Goal: Entertainment & Leisure: Consume media (video, audio)

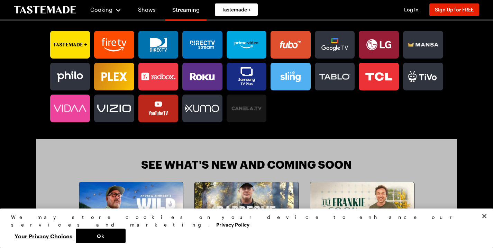
scroll to position [452, 0]
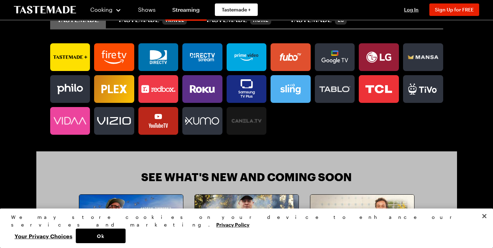
click at [428, 87] on div at bounding box center [246, 88] width 393 height 91
click at [441, 61] on icon at bounding box center [423, 57] width 34 height 8
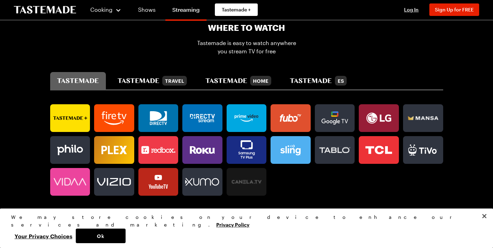
scroll to position [382, 0]
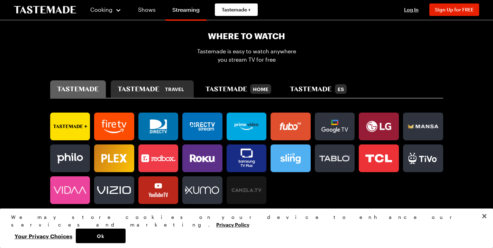
click at [118, 94] on div "Travel" at bounding box center [152, 89] width 69 height 10
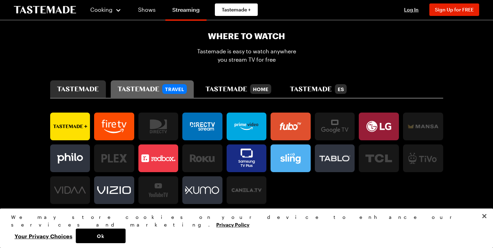
click at [57, 91] on icon "tastemade" at bounding box center [78, 89] width 42 height 5
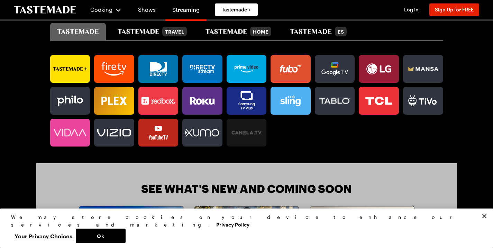
scroll to position [452, 0]
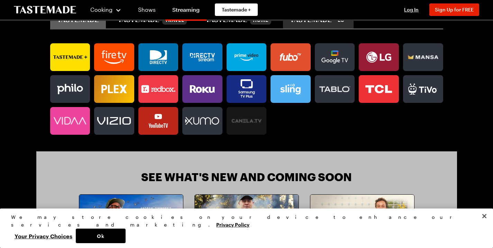
click at [283, 28] on button "ES" at bounding box center [318, 19] width 70 height 17
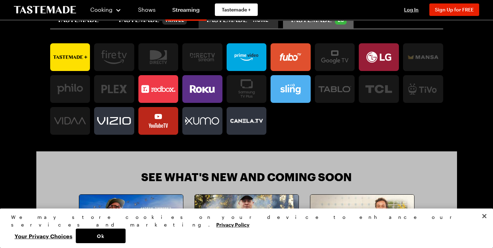
click at [208, 25] on div "Home" at bounding box center [239, 20] width 66 height 10
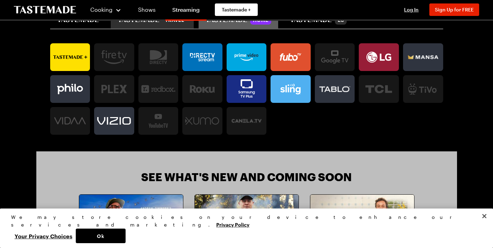
click at [118, 22] on icon "tastemade travel" at bounding box center [139, 19] width 42 height 5
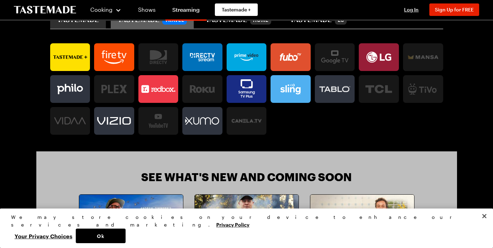
click at [58, 28] on button "tastemade" at bounding box center [78, 19] width 56 height 17
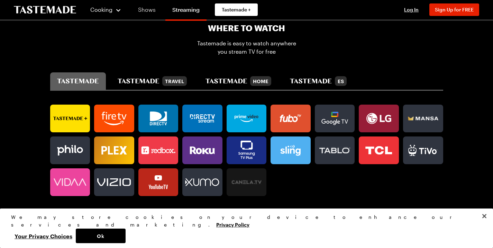
scroll to position [382, 0]
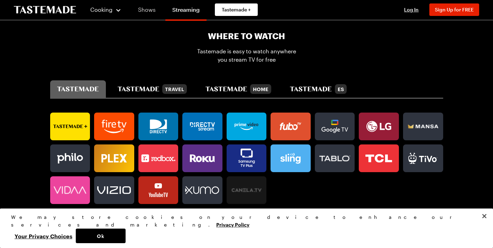
click at [143, 14] on link "Shows" at bounding box center [146, 9] width 31 height 19
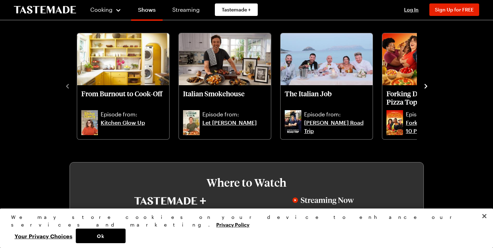
scroll to position [104, 0]
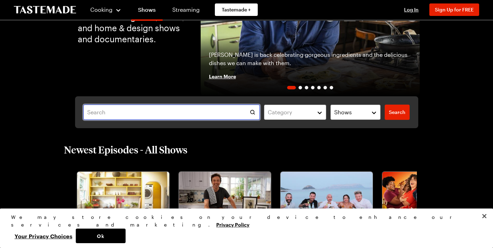
click at [188, 110] on input "text" at bounding box center [171, 112] width 177 height 15
type input "s"
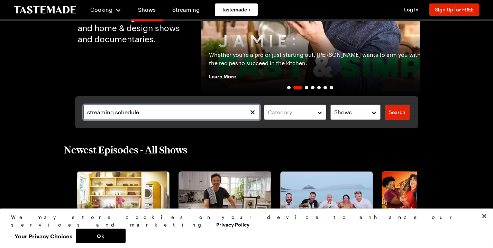
type input "streaming schedule"
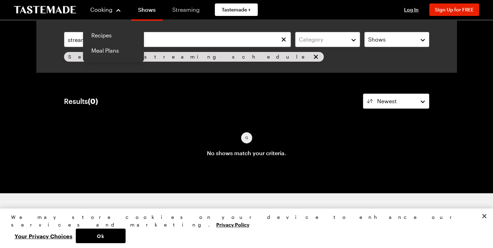
click at [174, 9] on link "Streaming" at bounding box center [185, 9] width 41 height 19
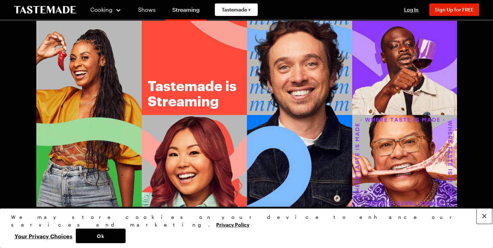
click at [480, 224] on button "Close" at bounding box center [484, 215] width 15 height 15
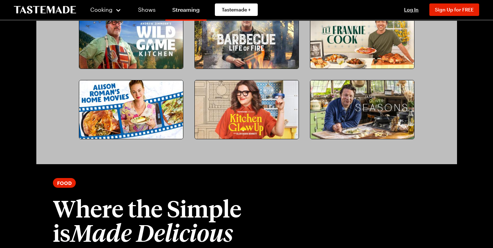
scroll to position [623, 0]
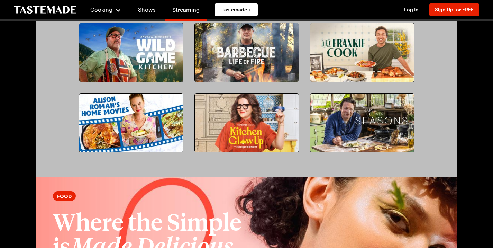
click at [134, 82] on img at bounding box center [131, 52] width 104 height 58
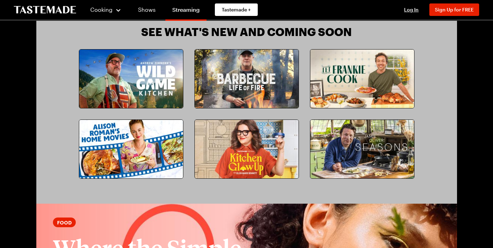
scroll to position [588, 0]
